Goal: Information Seeking & Learning: Check status

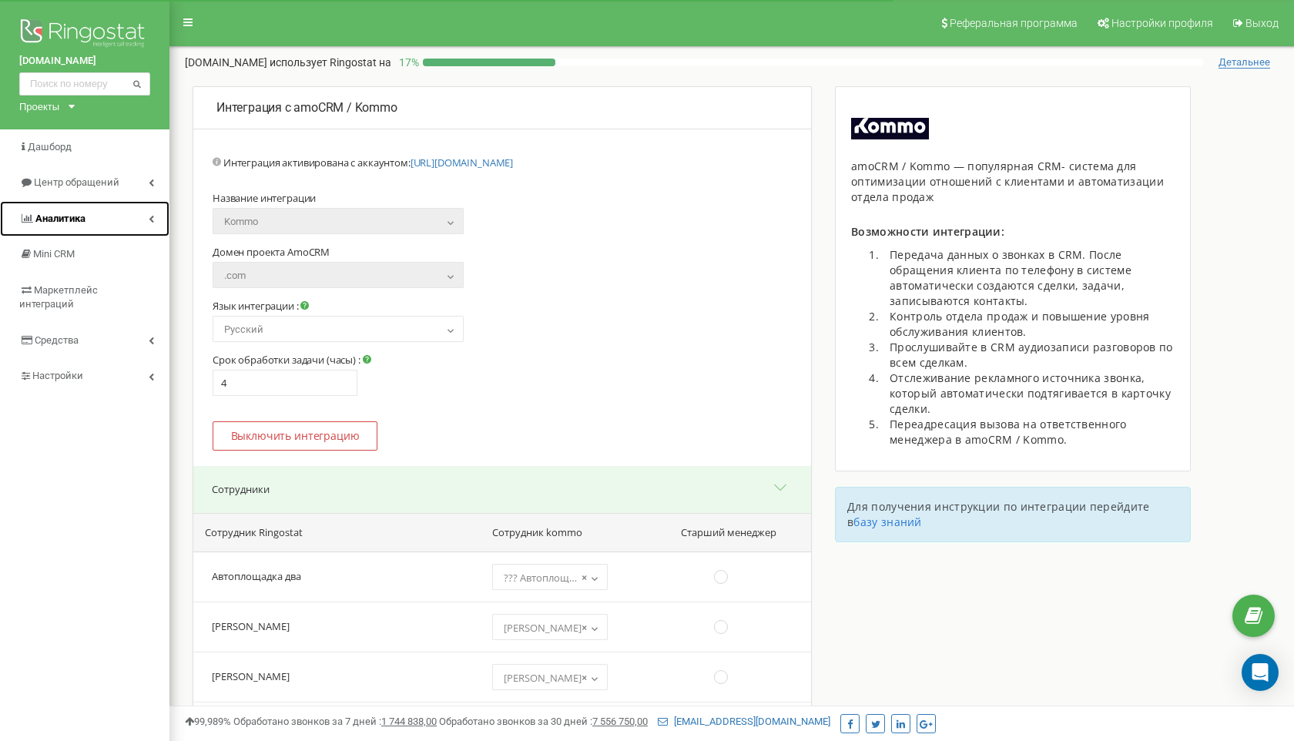
click at [63, 212] on span "Аналитика" at bounding box center [52, 219] width 66 height 15
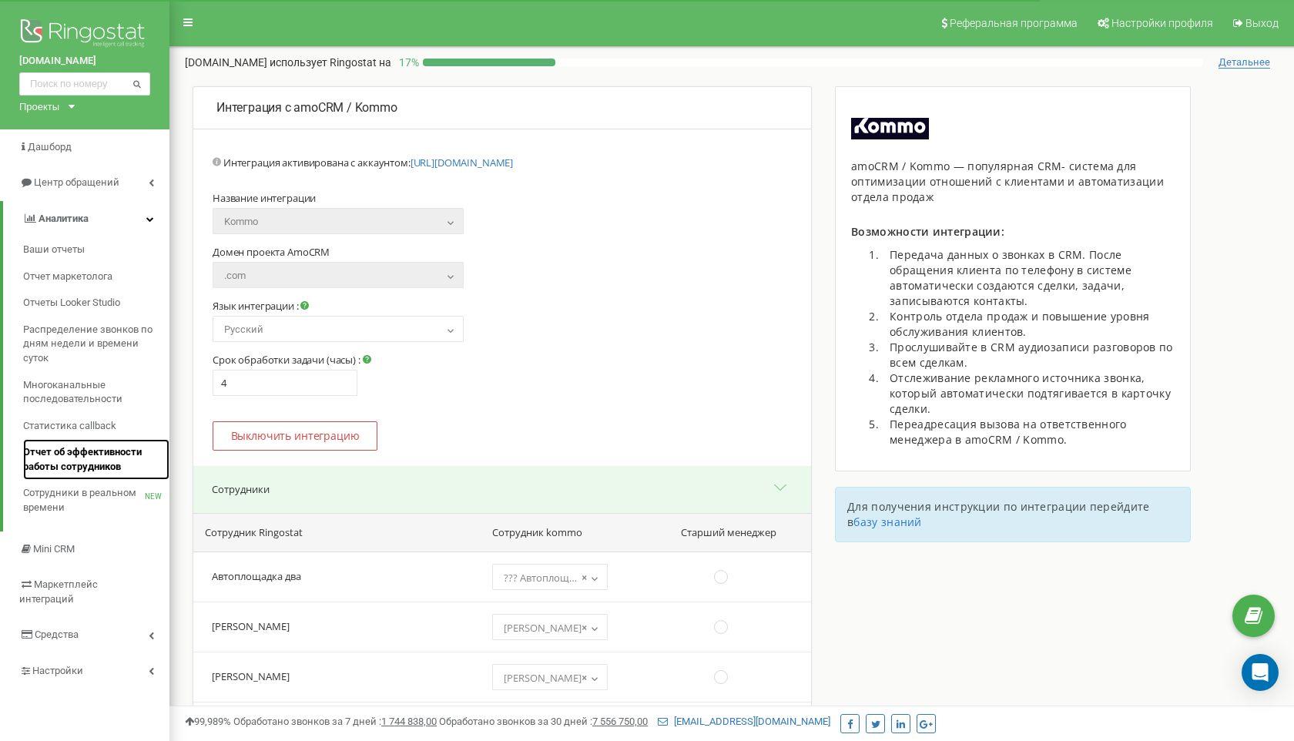
click at [77, 461] on span "Отчет об эффективности работы сотрудников" at bounding box center [92, 459] width 139 height 29
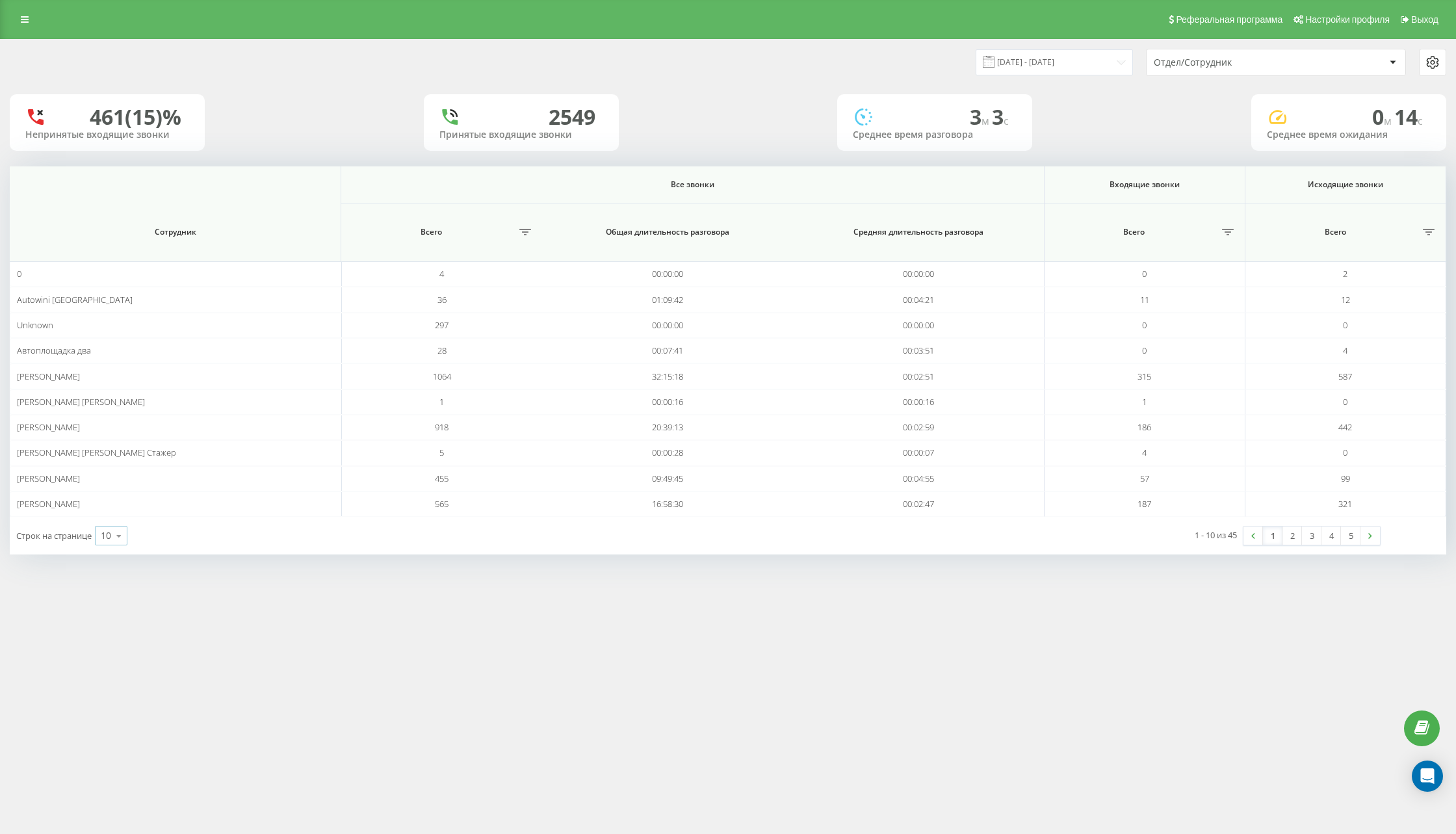
click at [112, 540] on icon at bounding box center [118, 535] width 19 height 25
click at [110, 514] on span "100" at bounding box center [108, 517] width 15 height 13
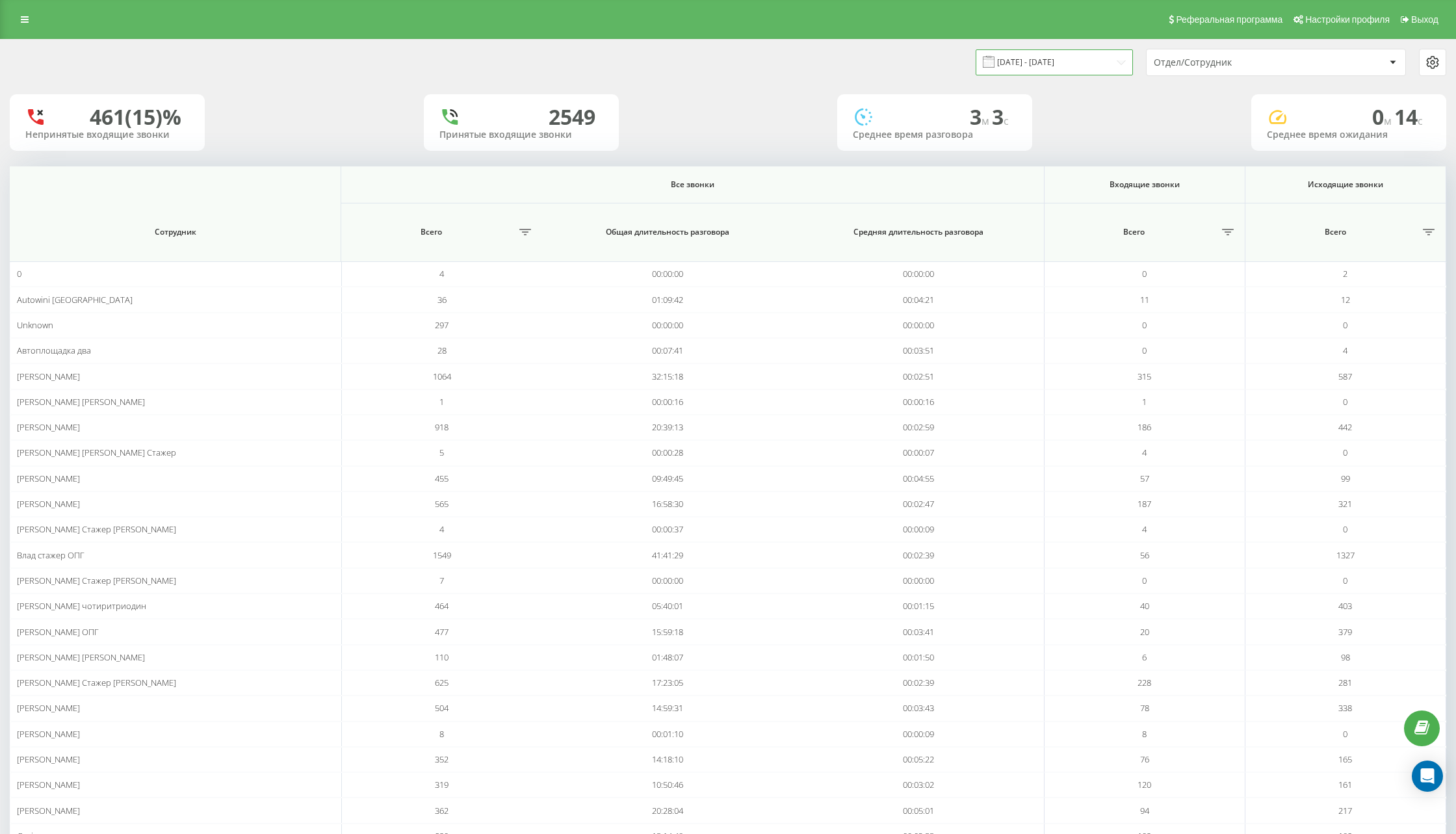
click at [1060, 73] on input "20.07.2025 - 20.08.2025" at bounding box center [1054, 62] width 157 height 25
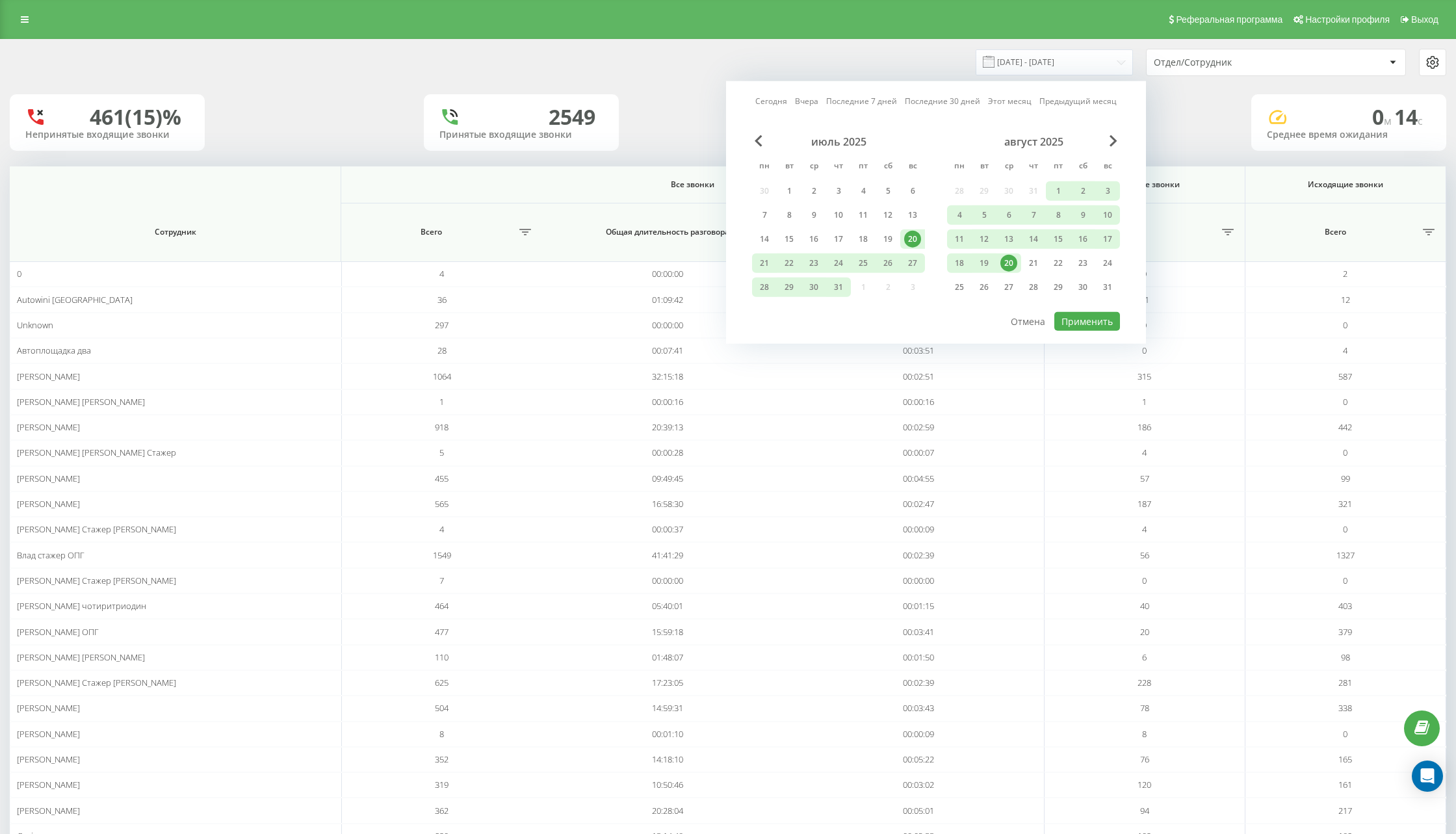
click at [1000, 107] on div "Сегодня Вчера Последние 7 дней Последние 30 дней Этот месяц Предыдущий месяц ию…" at bounding box center [936, 212] width 420 height 262
click at [1001, 101] on link "Этот месяц" at bounding box center [1010, 100] width 44 height 13
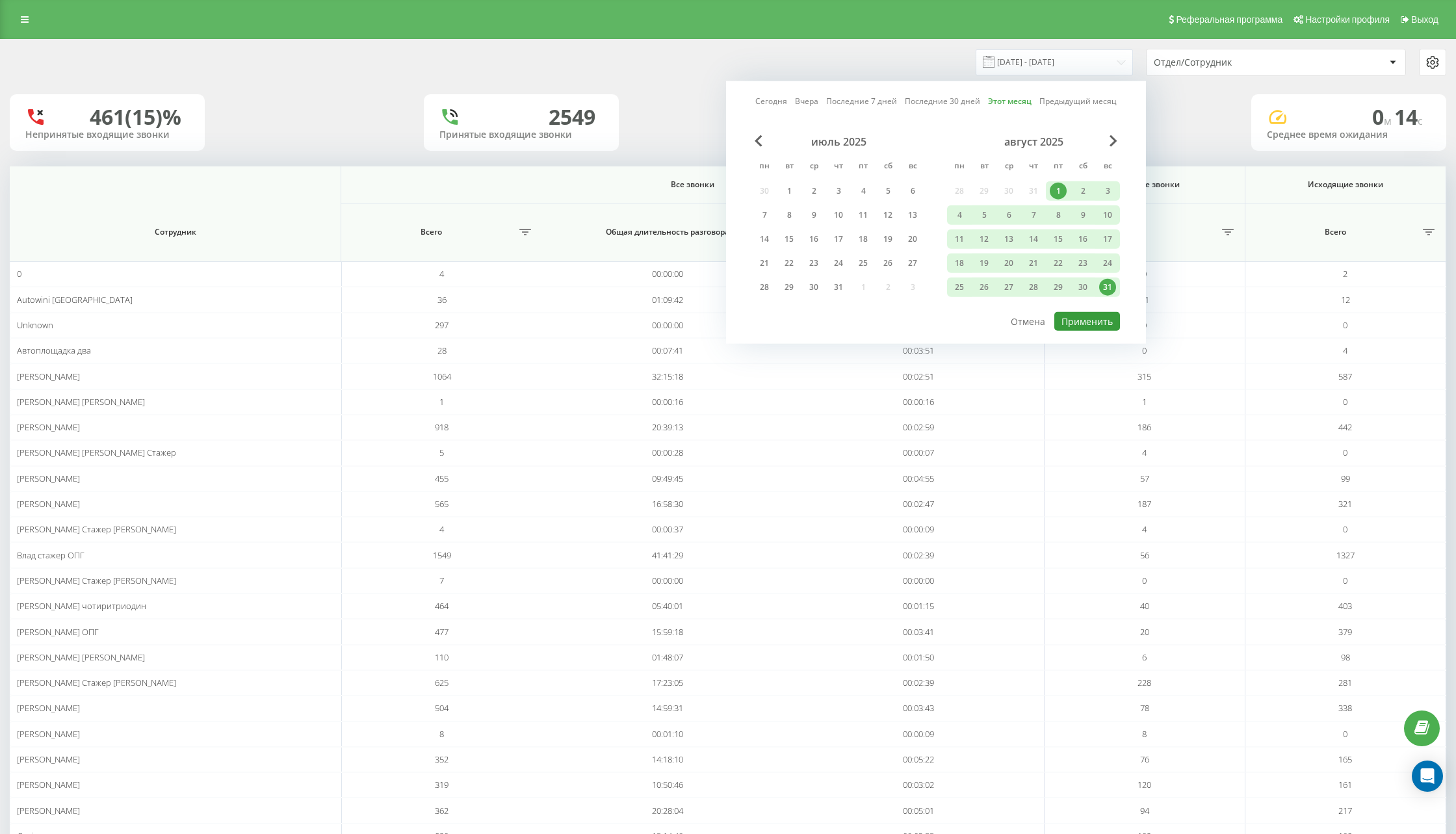
click at [1092, 315] on button "Применить" at bounding box center [1087, 321] width 66 height 19
type input "01.08.2025 - 31.08.2025"
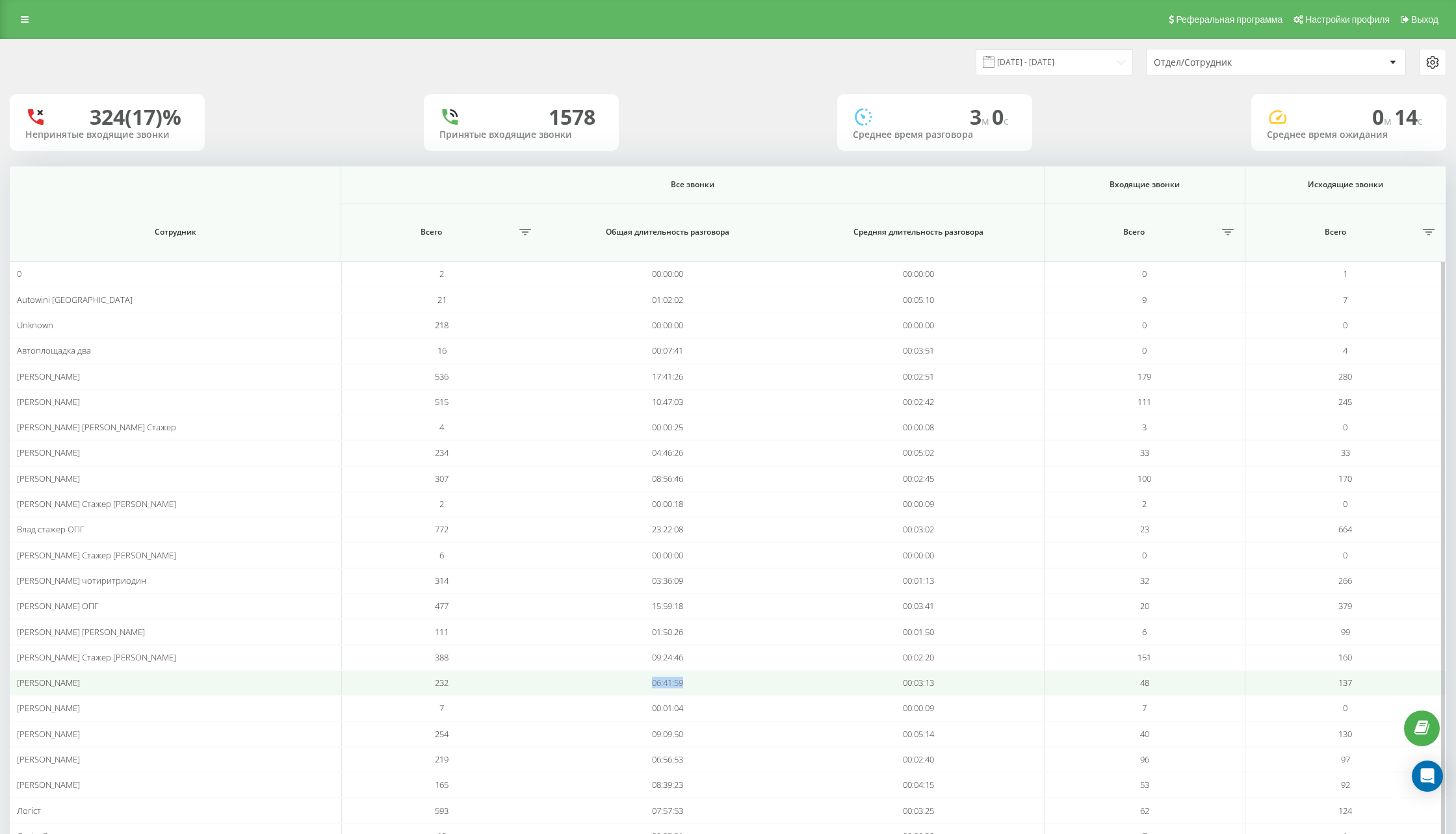
drag, startPoint x: 644, startPoint y: 678, endPoint x: 774, endPoint y: 678, distance: 130.0
click at [774, 678] on td "06:41:59" at bounding box center [667, 682] width 251 height 25
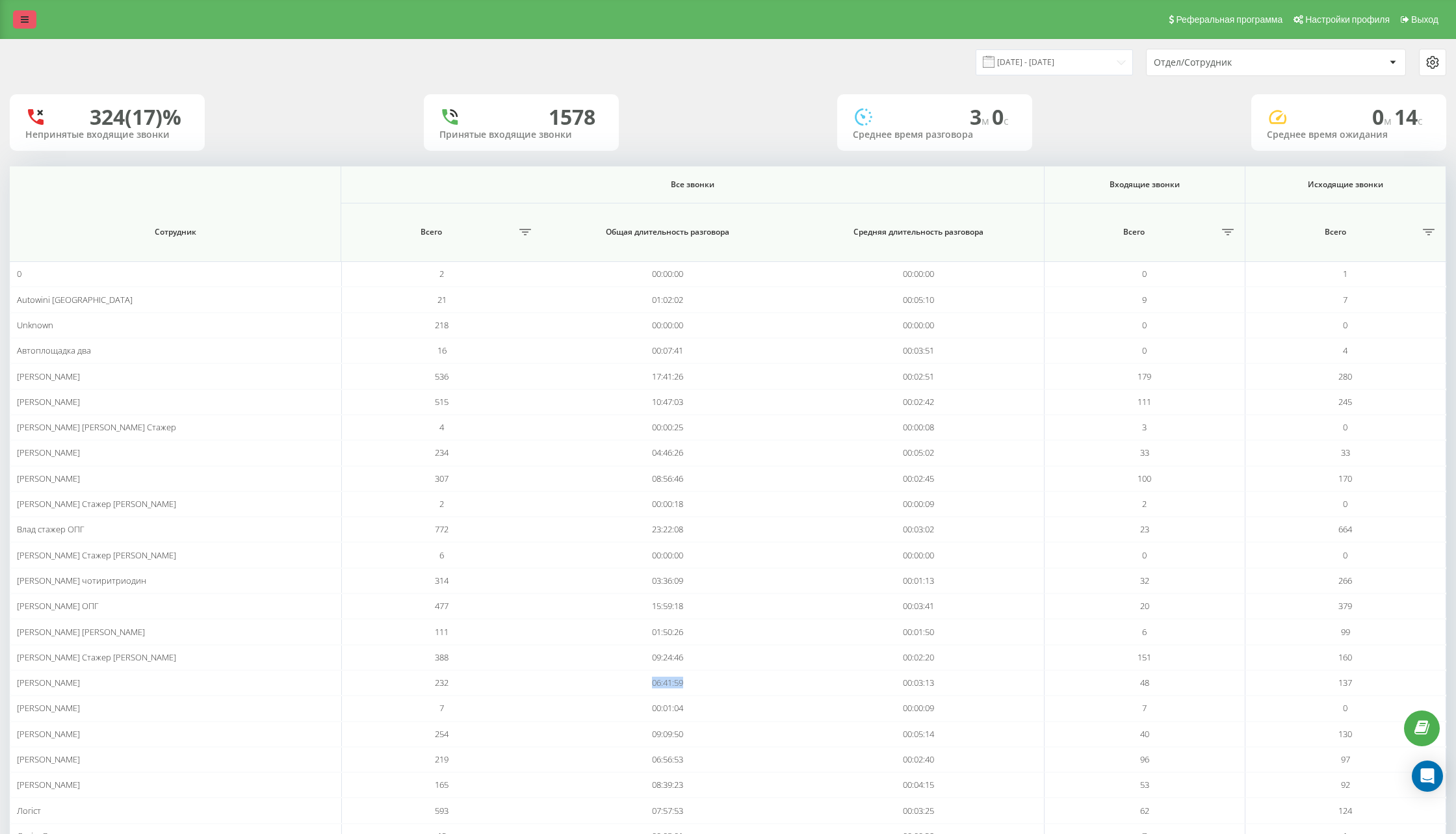
click at [22, 22] on icon at bounding box center [24, 19] width 8 height 9
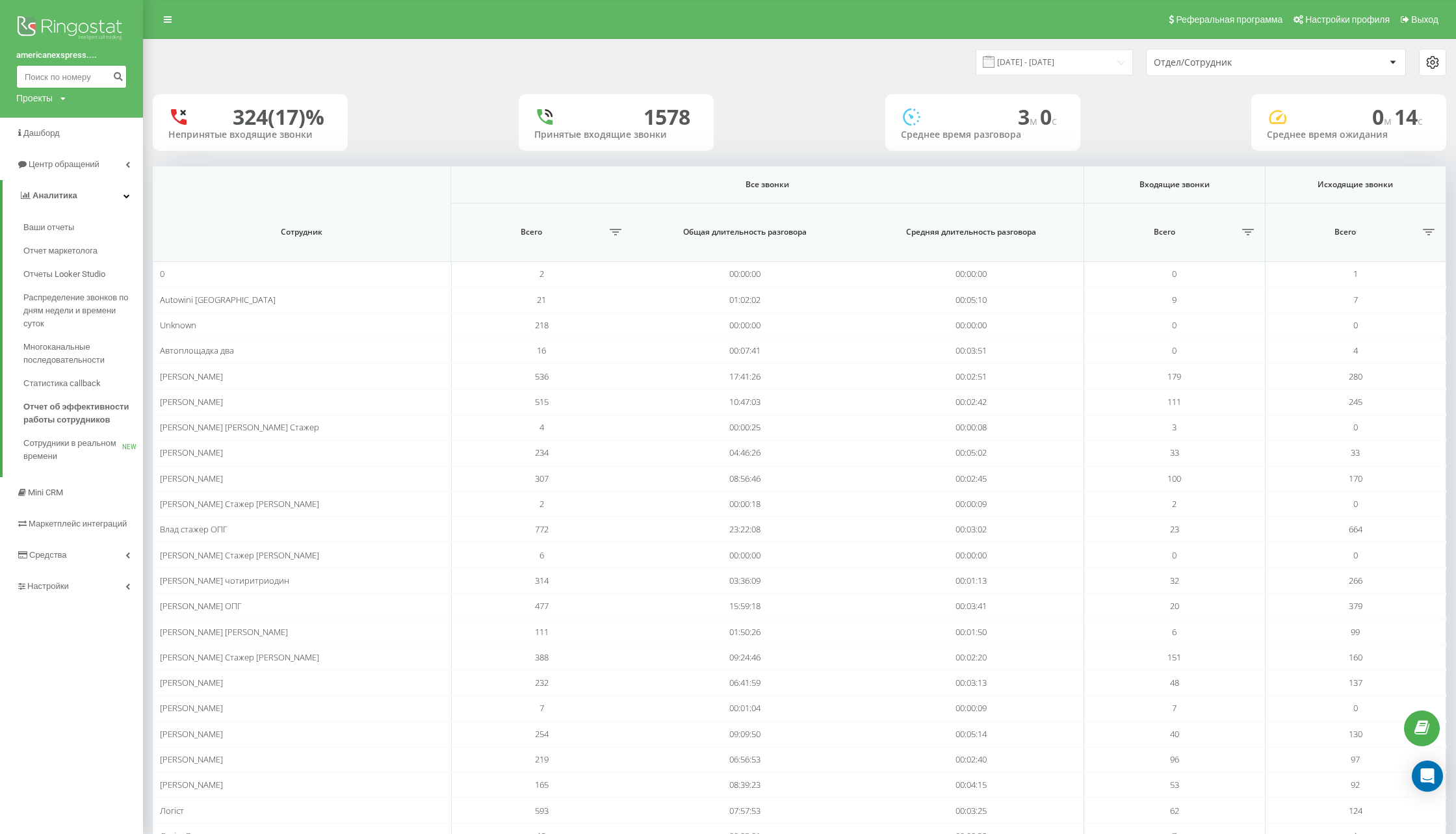
click at [69, 80] on input at bounding box center [71, 77] width 111 height 24
paste input "666662041"
type input "666662041"
click at [123, 78] on icon "submit" at bounding box center [117, 74] width 11 height 8
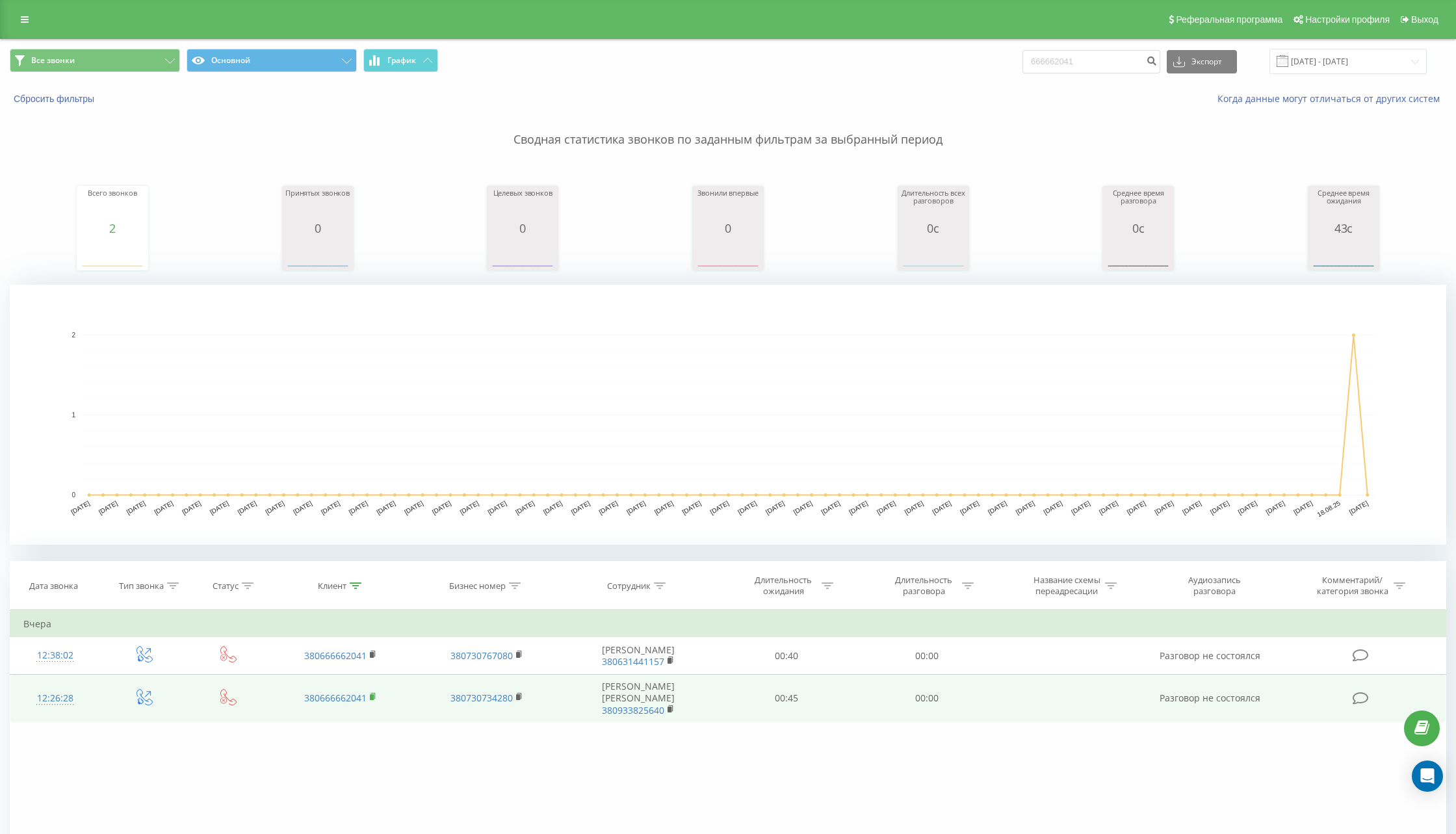
click at [372, 697] on rect at bounding box center [371, 697] width 4 height 6
